Goal: Task Accomplishment & Management: Use online tool/utility

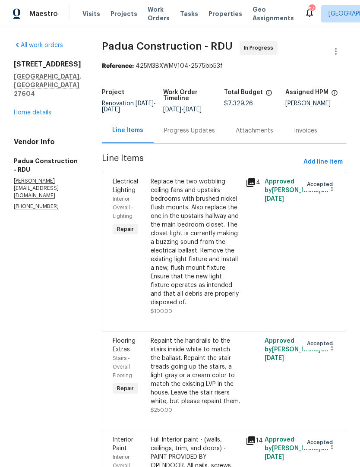
click at [41, 116] on link "Home details" at bounding box center [33, 113] width 38 height 6
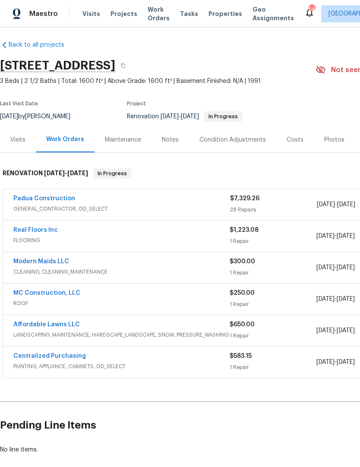
scroll to position [4, 0]
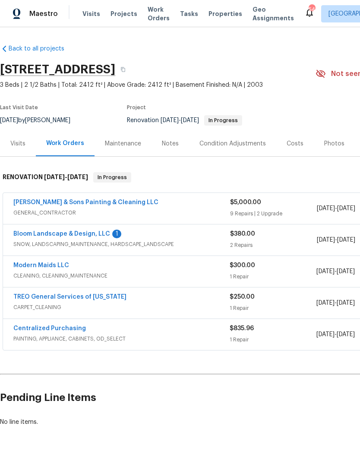
click at [86, 242] on span "SNOW, LANDSCAPING_MAINTENANCE, HARDSCAPE_LANDSCAPE" at bounding box center [121, 244] width 217 height 9
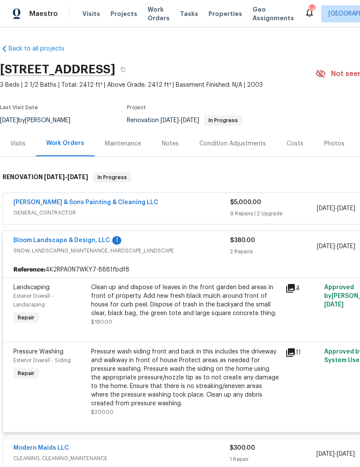
click at [90, 242] on link "Bloom Landscape & Design, LLC" at bounding box center [61, 241] width 97 height 6
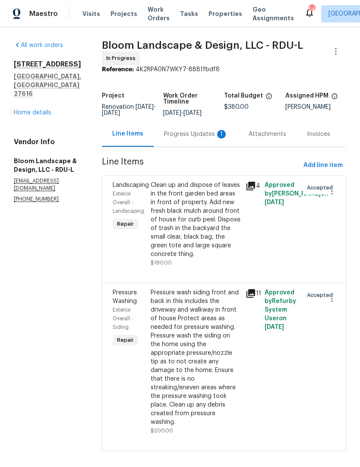
click at [209, 133] on div "Progress Updates 1" at bounding box center [196, 133] width 85 height 25
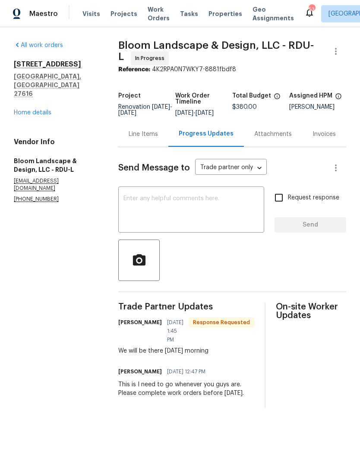
click at [227, 209] on textarea at bounding box center [192, 211] width 136 height 30
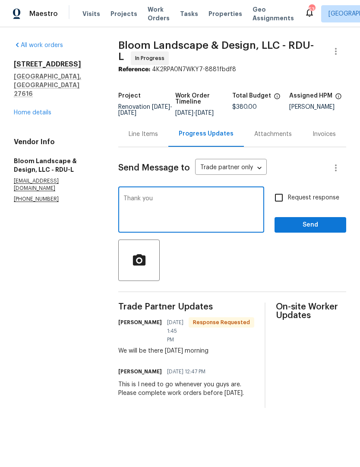
type textarea "Thank you"
click at [288, 199] on input "Request response" at bounding box center [279, 198] width 18 height 18
checkbox input "true"
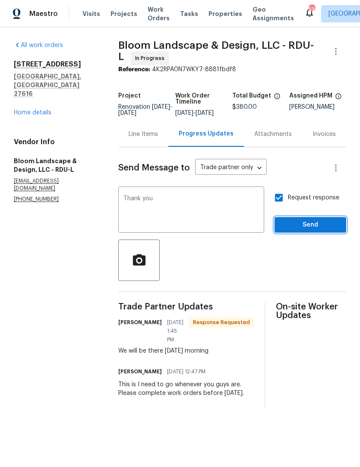
click at [309, 233] on button "Send" at bounding box center [311, 225] width 72 height 16
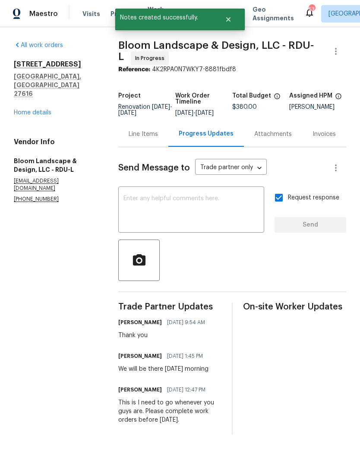
click at [28, 110] on link "Home details" at bounding box center [33, 113] width 38 height 6
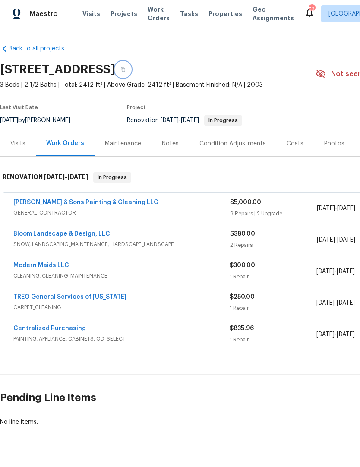
click at [131, 73] on button "button" at bounding box center [123, 70] width 16 height 16
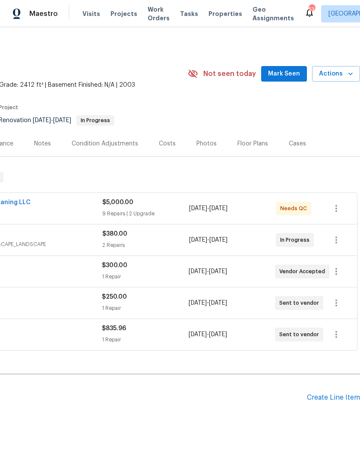
scroll to position [0, 128]
click at [350, 73] on icon "button" at bounding box center [351, 74] width 4 height 3
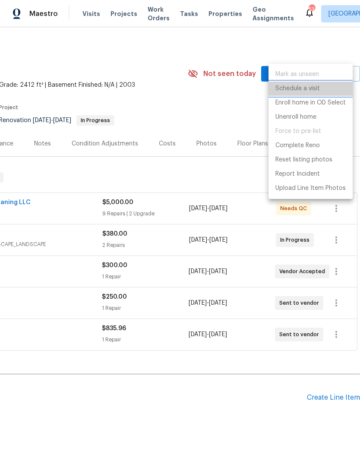
click at [310, 87] on p "Schedule a visit" at bounding box center [298, 88] width 45 height 9
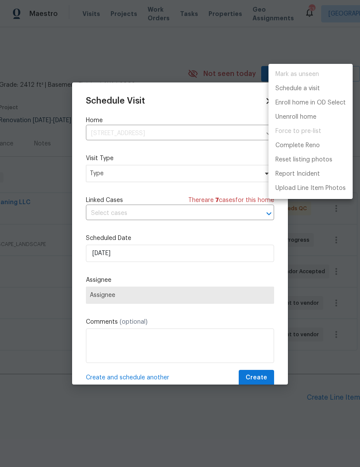
click at [201, 175] on div at bounding box center [180, 233] width 360 height 467
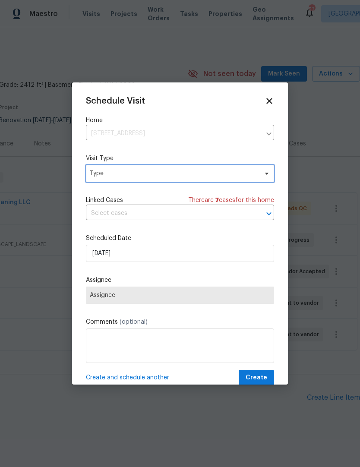
click at [175, 182] on span "Type" at bounding box center [180, 173] width 188 height 17
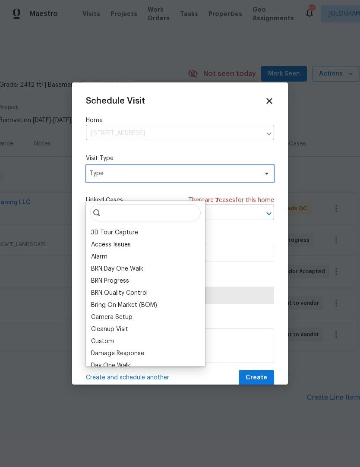
click at [182, 178] on span "Type" at bounding box center [174, 173] width 168 height 9
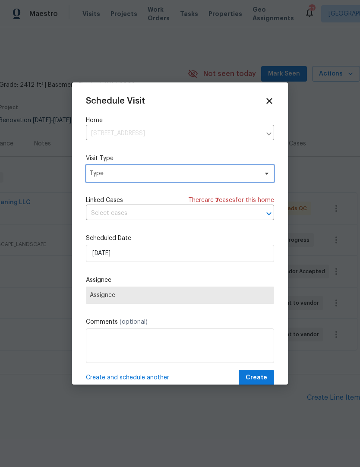
click at [188, 172] on span "Type" at bounding box center [174, 173] width 168 height 9
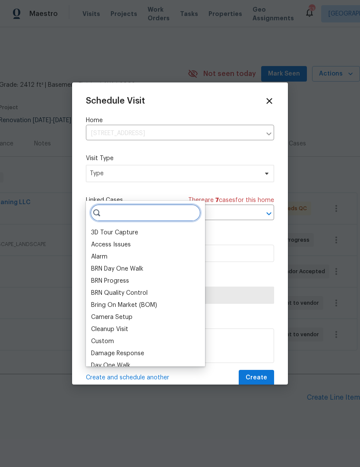
click at [164, 204] on input "search" at bounding box center [145, 212] width 111 height 17
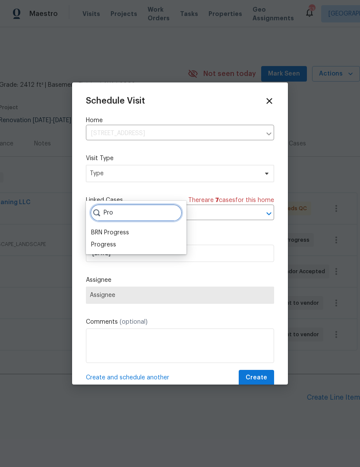
type input "Pro"
click at [109, 241] on div "Progress" at bounding box center [103, 245] width 25 height 9
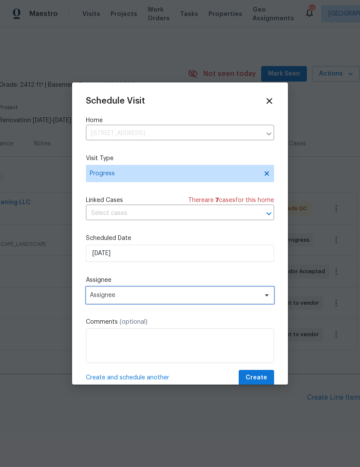
click at [195, 299] on span "Assignee" at bounding box center [174, 295] width 169 height 7
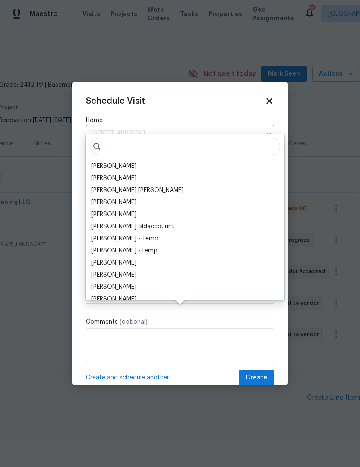
click at [126, 162] on div "[PERSON_NAME]" at bounding box center [113, 166] width 45 height 9
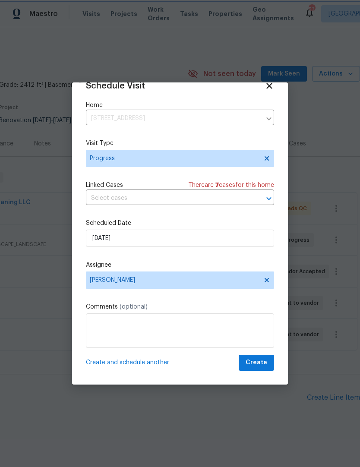
scroll to position [17, 0]
click at [259, 367] on span "Create" at bounding box center [257, 363] width 22 height 11
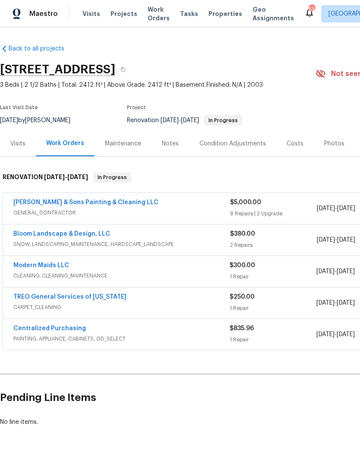
scroll to position [0, 0]
